Goal: Understand process/instructions: Learn about a topic

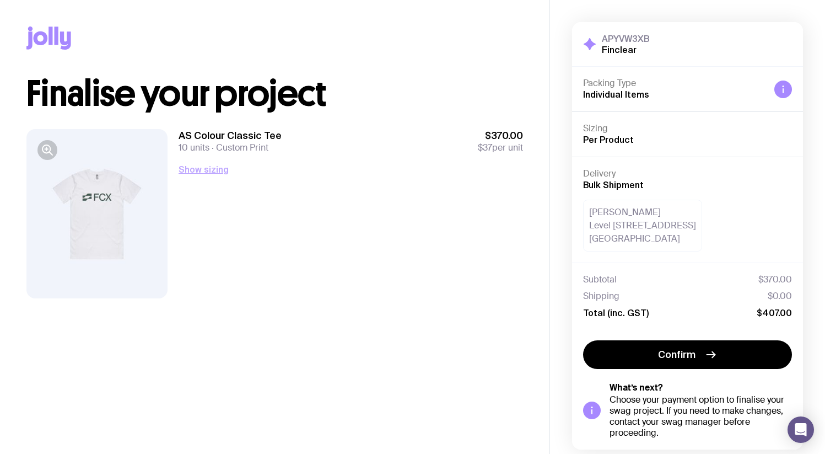
click at [206, 172] on button "Show sizing" at bounding box center [204, 169] width 50 height 13
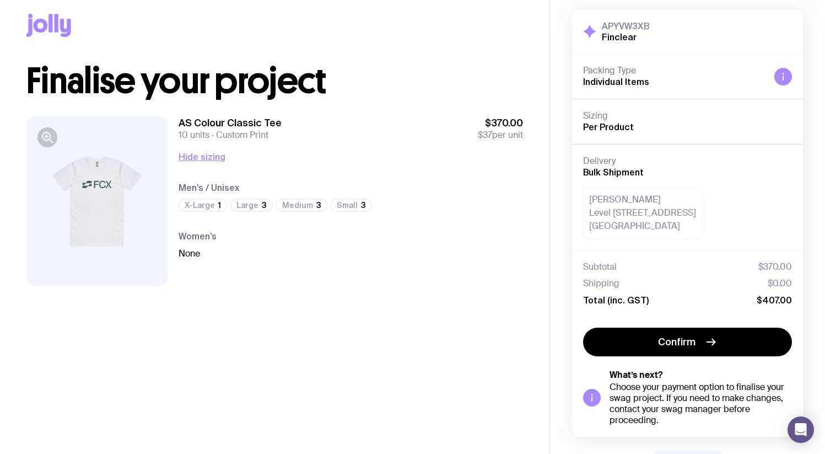
scroll to position [11, 0]
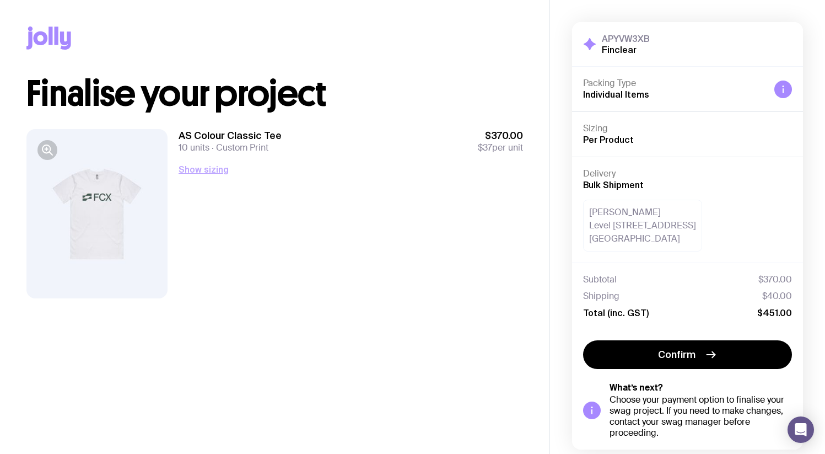
click at [221, 170] on button "Show sizing" at bounding box center [204, 169] width 50 height 13
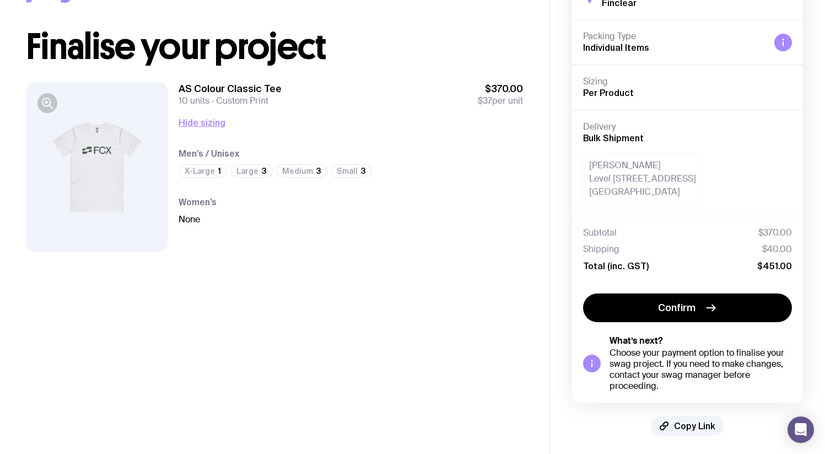
scroll to position [45, 0]
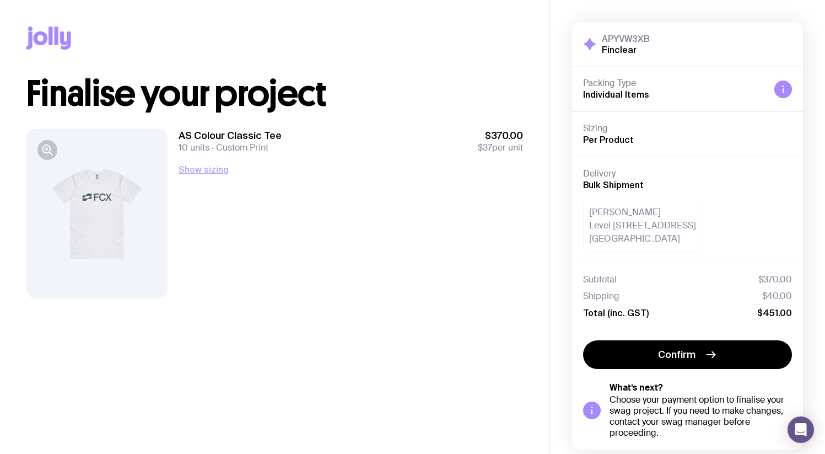
click at [206, 170] on button "Show sizing" at bounding box center [204, 169] width 50 height 13
